Goal: Find specific fact: Find specific fact

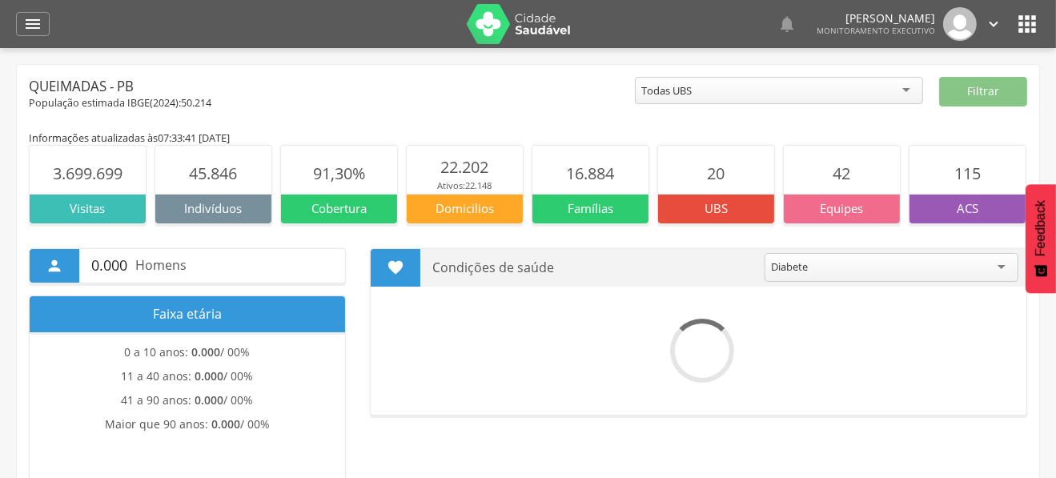
click at [509, 18] on img at bounding box center [519, 24] width 104 height 40
click at [26, 14] on icon "" at bounding box center [32, 23] width 19 height 19
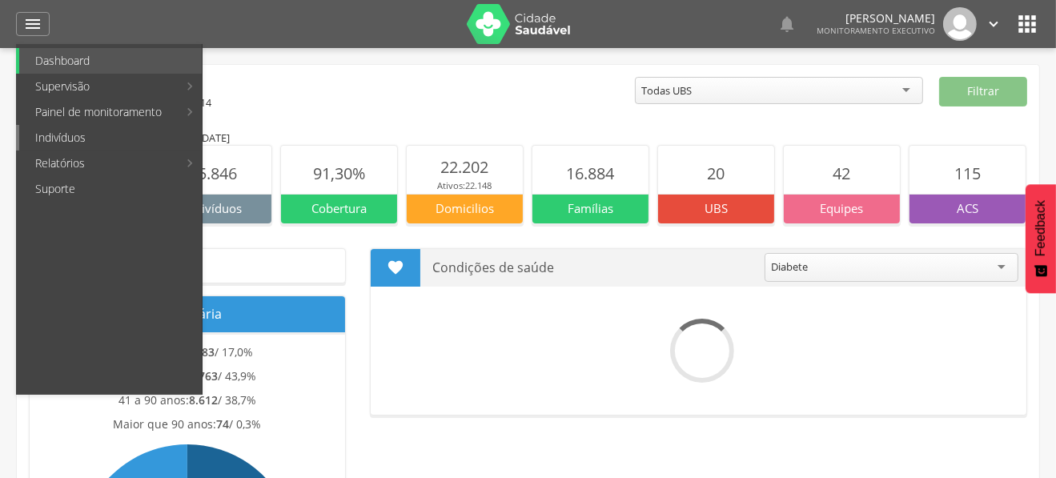
click at [80, 137] on link "Indivíduos" at bounding box center [110, 138] width 183 height 26
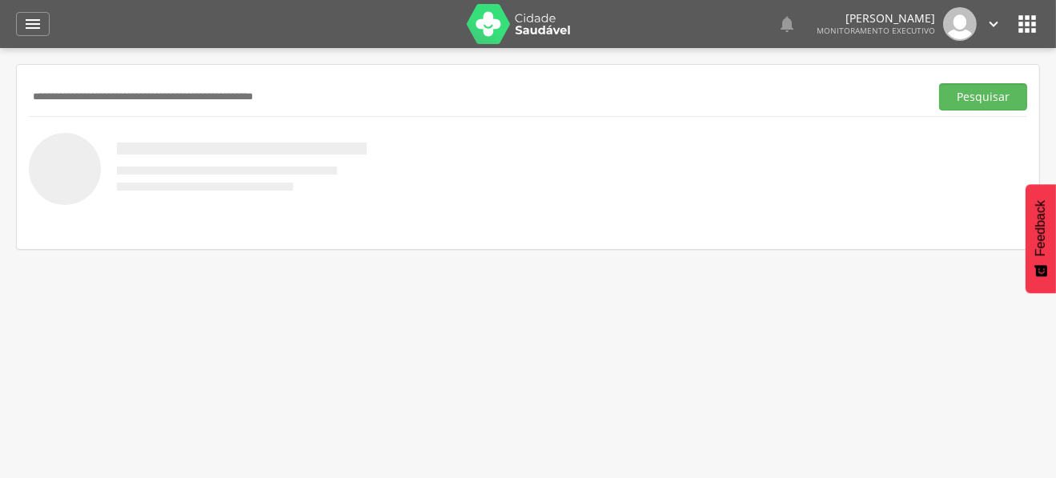
click at [87, 91] on input "text" at bounding box center [476, 96] width 895 height 27
paste input "**********"
click at [940, 83] on button "Pesquisar" at bounding box center [984, 96] width 88 height 27
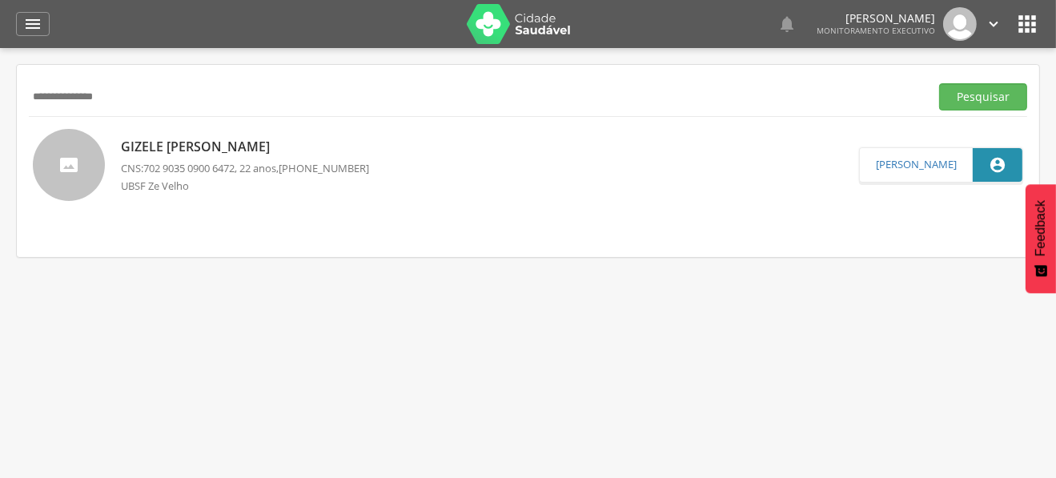
click at [940, 83] on button "Pesquisar" at bounding box center [984, 96] width 88 height 27
type input "*"
type input "**********"
click at [940, 83] on button "Pesquisar" at bounding box center [984, 96] width 88 height 27
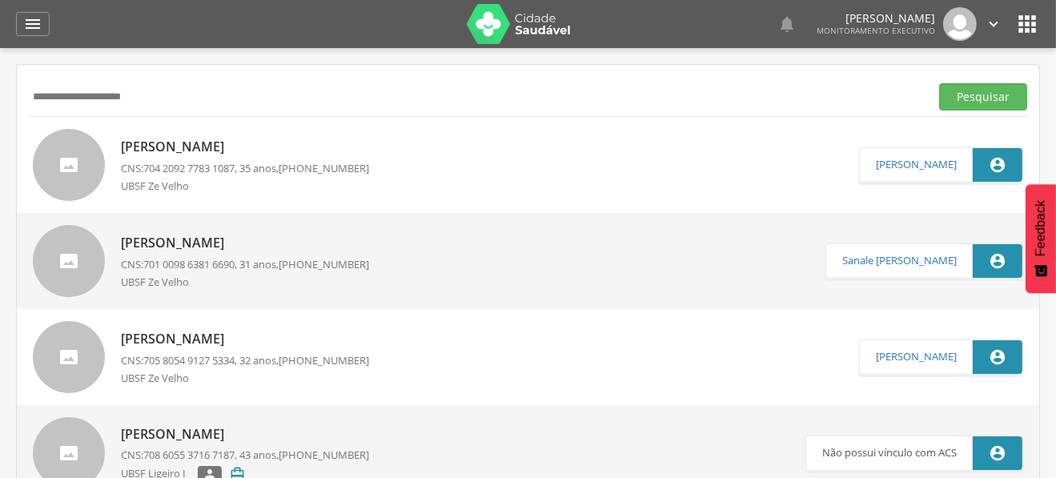
click at [172, 149] on p "[PERSON_NAME]" at bounding box center [245, 147] width 248 height 18
type input "**********"
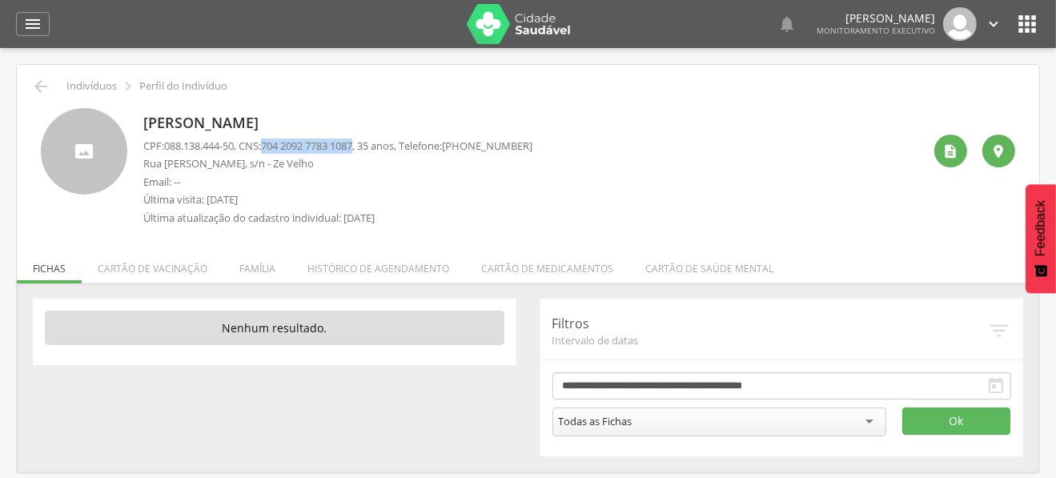
drag, startPoint x: 273, startPoint y: 143, endPoint x: 368, endPoint y: 141, distance: 94.5
click at [352, 141] on span "704 2092 7783 1087" at bounding box center [306, 146] width 91 height 14
copy span "704 2092 7783 1087"
click at [301, 142] on span "704 2092 7783 1087" at bounding box center [306, 146] width 91 height 14
drag, startPoint x: 274, startPoint y: 140, endPoint x: 368, endPoint y: 143, distance: 93.8
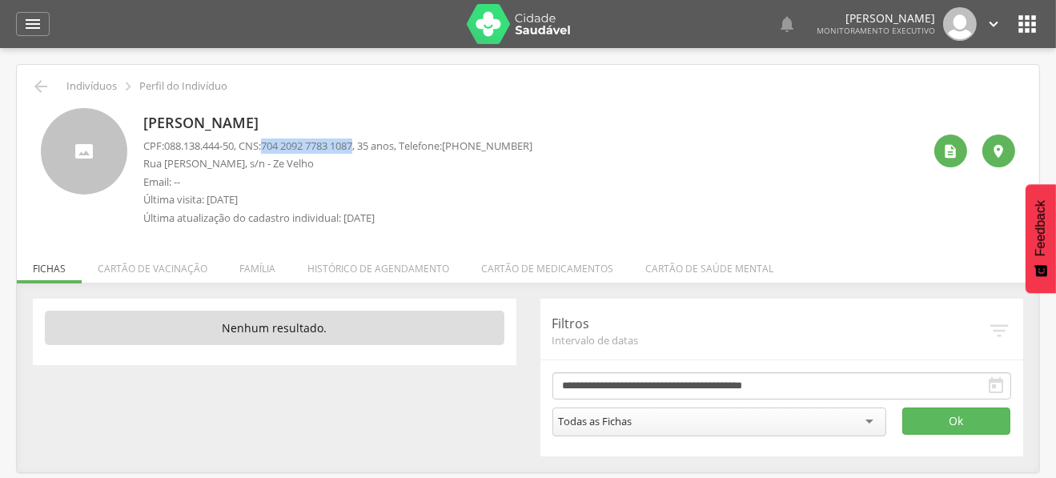
click at [352, 143] on span "704 2092 7783 1087" at bounding box center [306, 146] width 91 height 14
copy span "704 2092 7783 1087"
